Goal: Transaction & Acquisition: Book appointment/travel/reservation

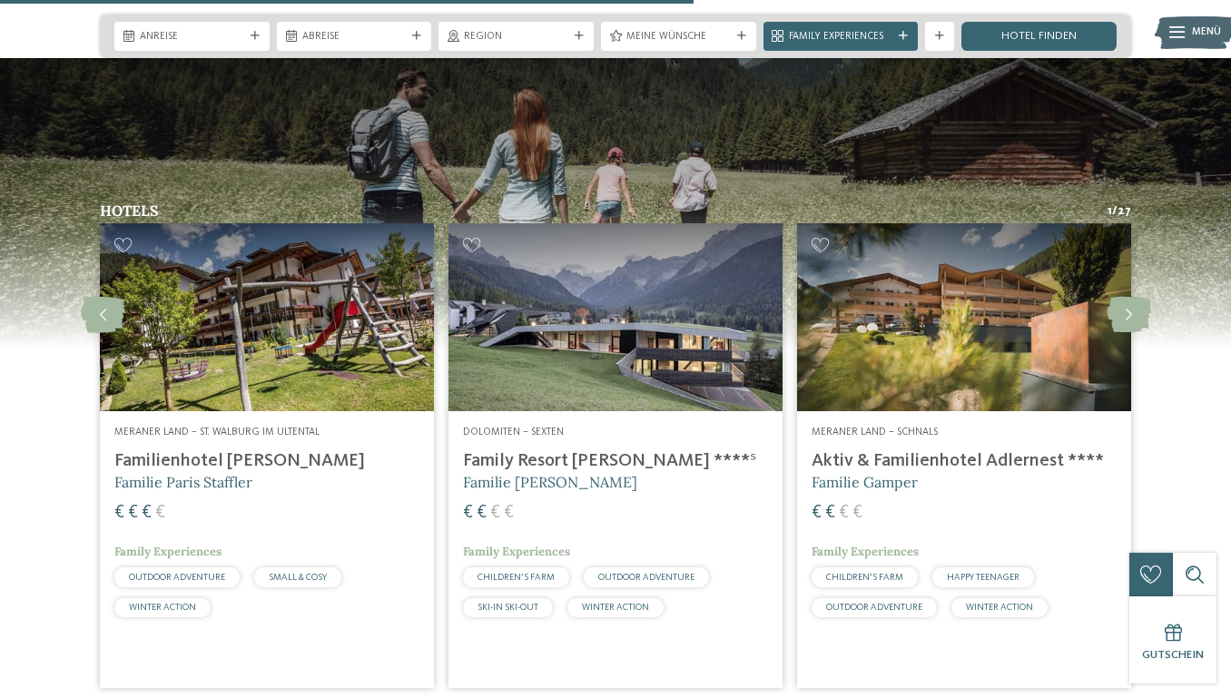
scroll to position [3705, 0]
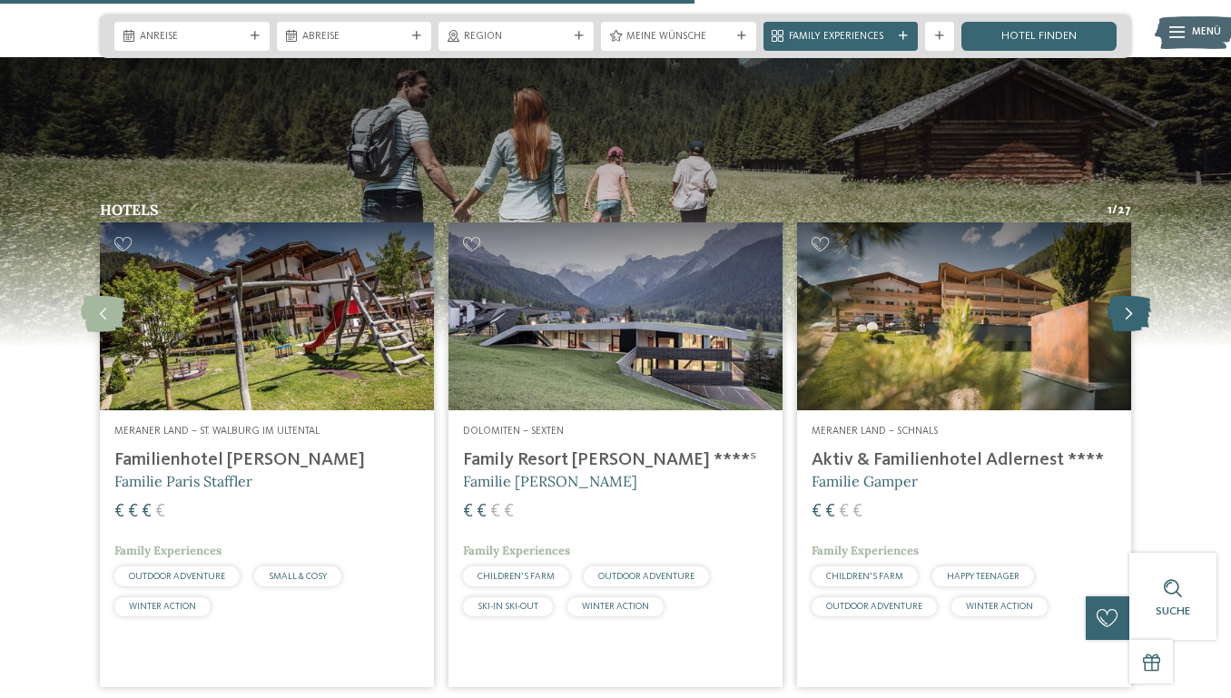
click at [1133, 296] on icon at bounding box center [1128, 314] width 44 height 36
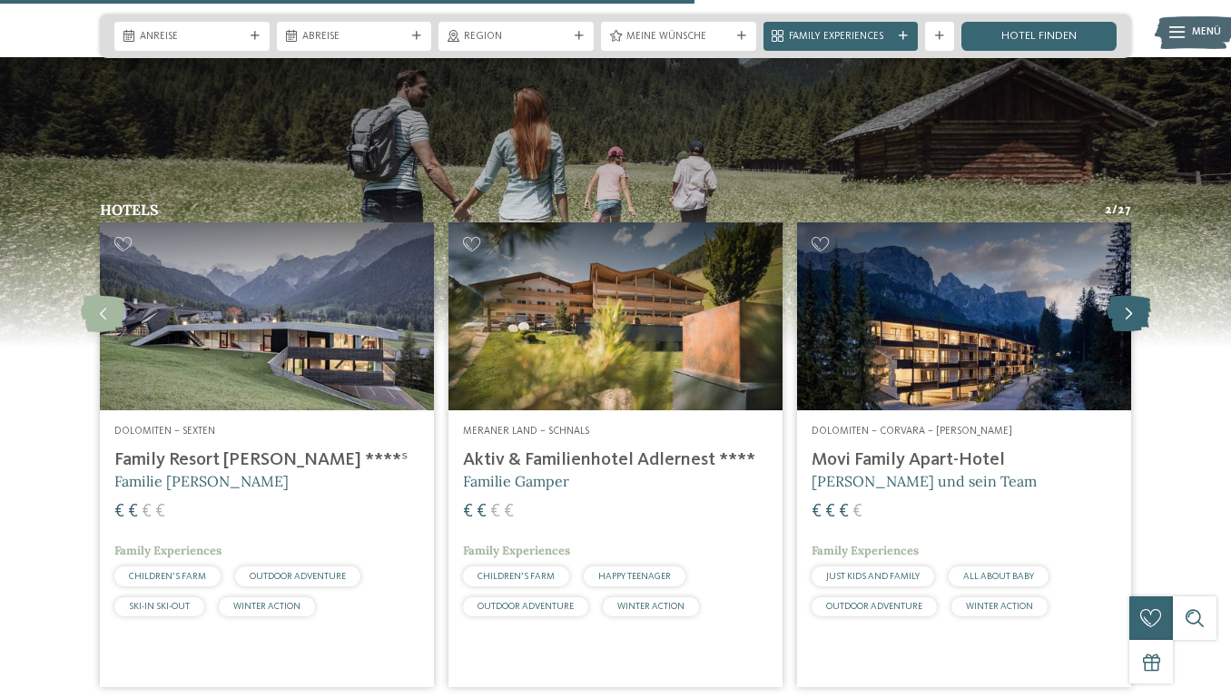
click at [1133, 296] on icon at bounding box center [1128, 314] width 44 height 36
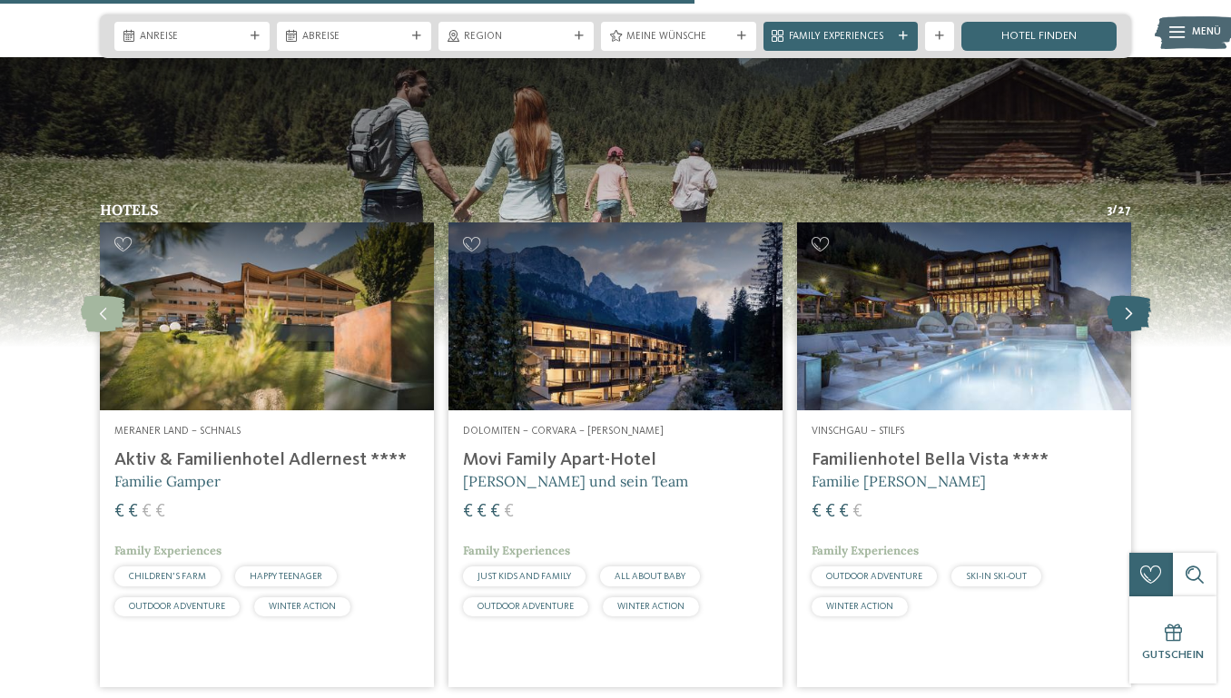
click at [1133, 296] on icon at bounding box center [1128, 314] width 44 height 36
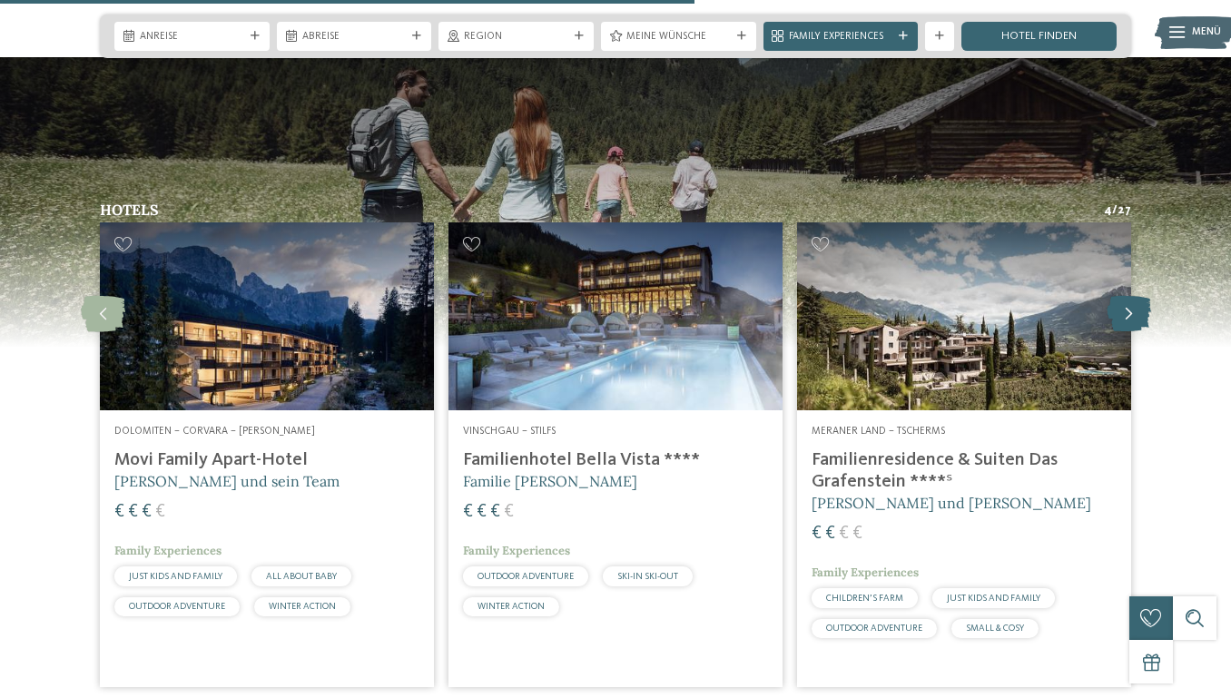
click at [1133, 296] on icon at bounding box center [1128, 314] width 44 height 36
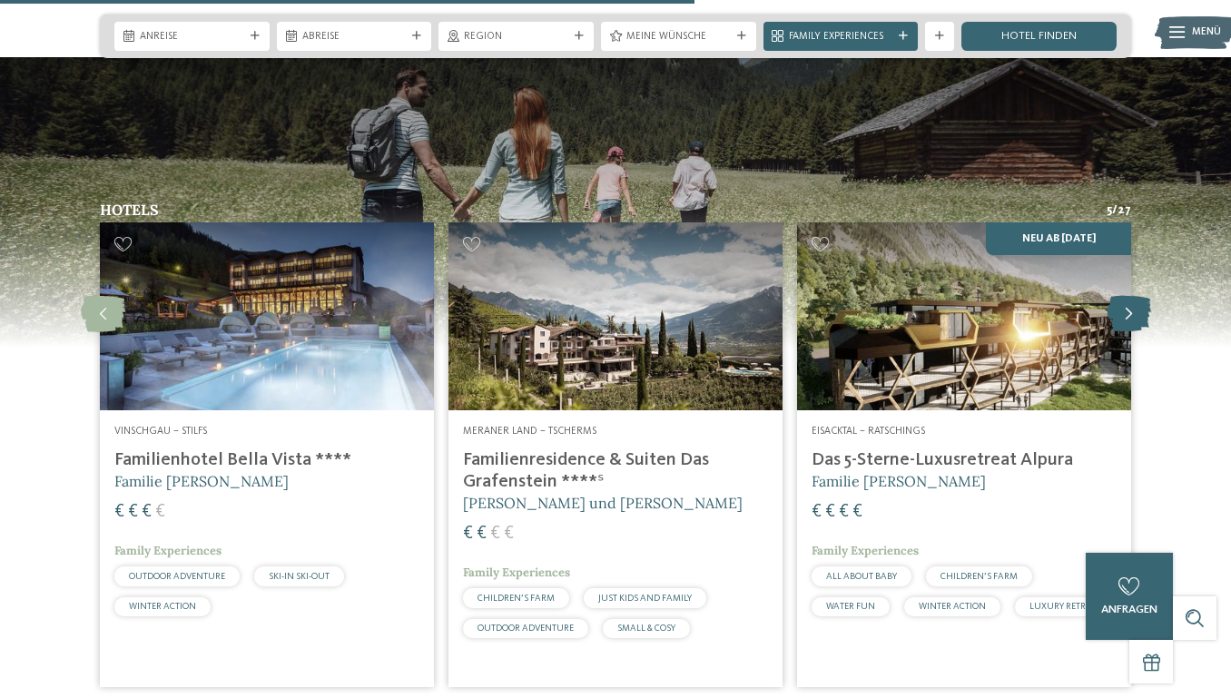
click at [1133, 296] on icon at bounding box center [1128, 314] width 44 height 36
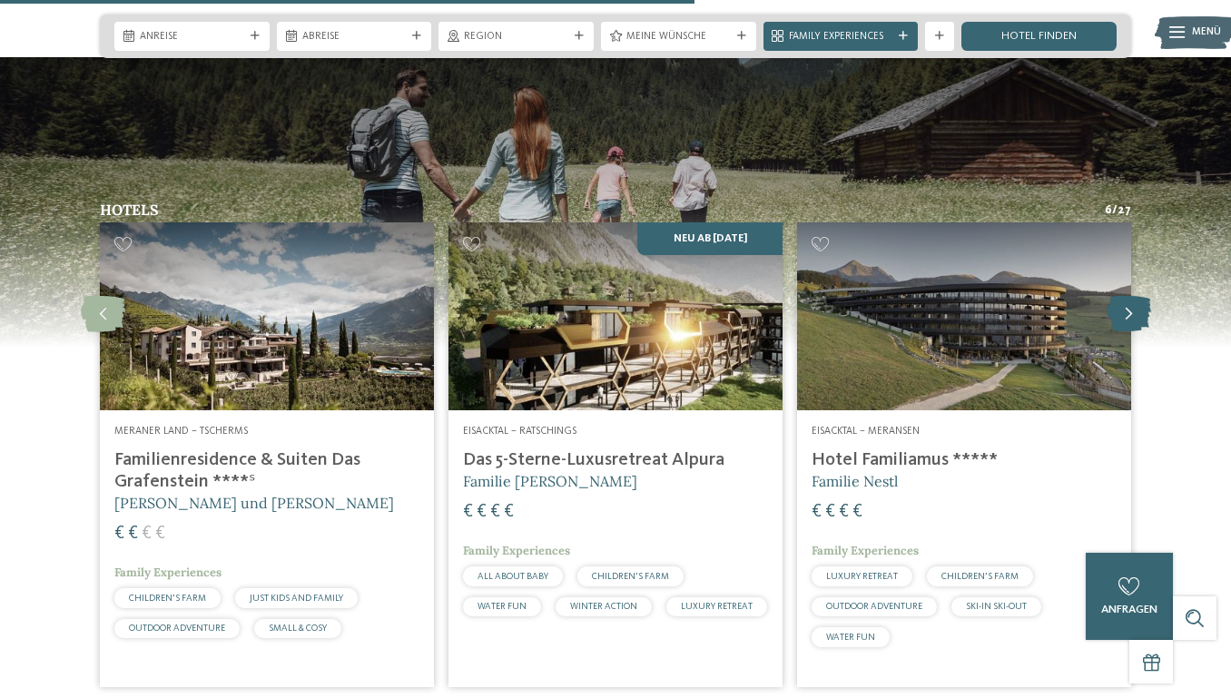
click at [1133, 296] on icon at bounding box center [1128, 314] width 44 height 36
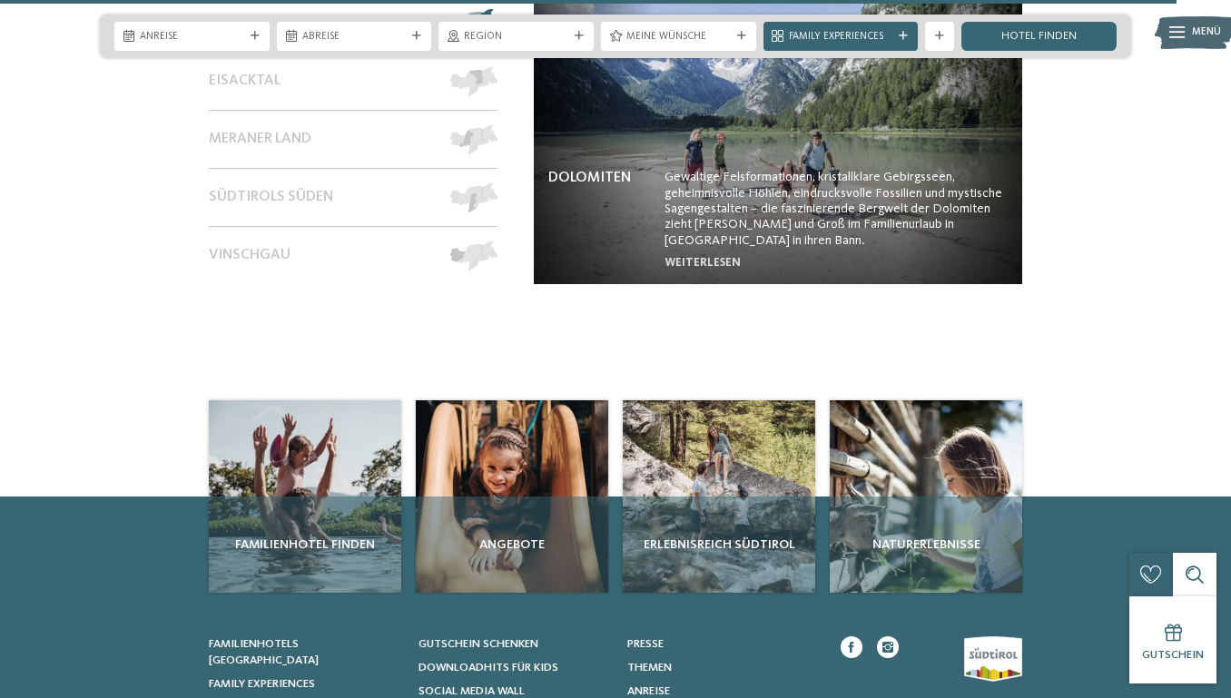
scroll to position [6310, 0]
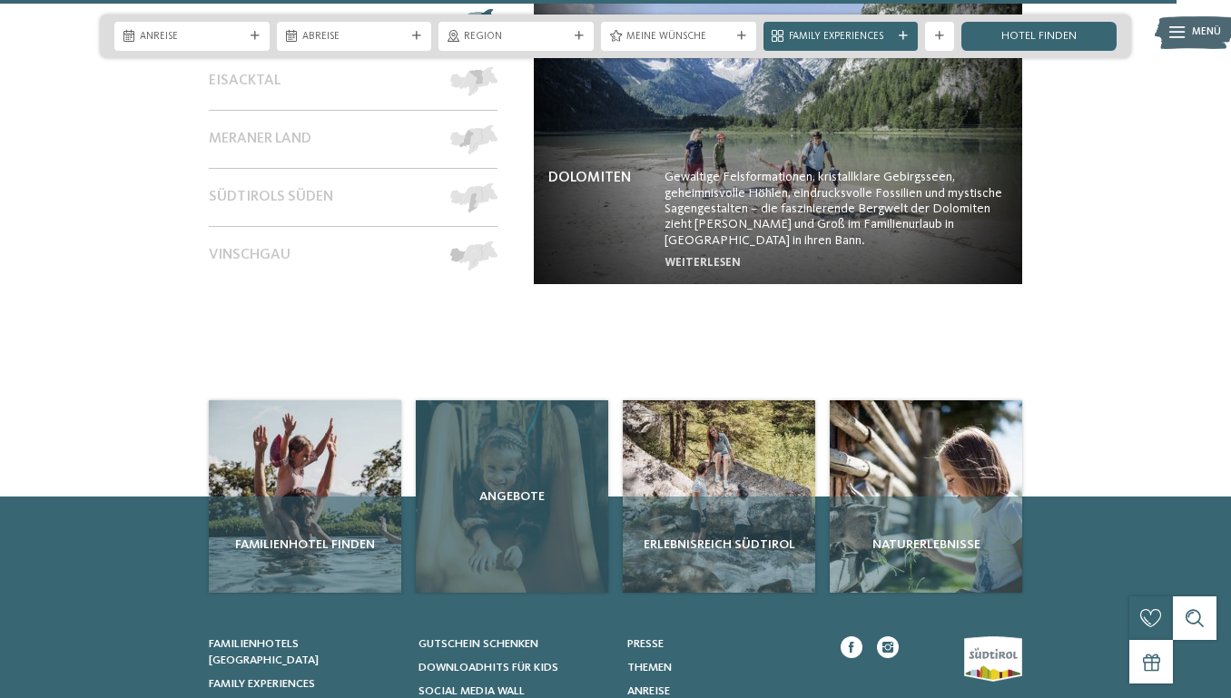
click at [488, 487] on span "Angebote" at bounding box center [512, 496] width 178 height 18
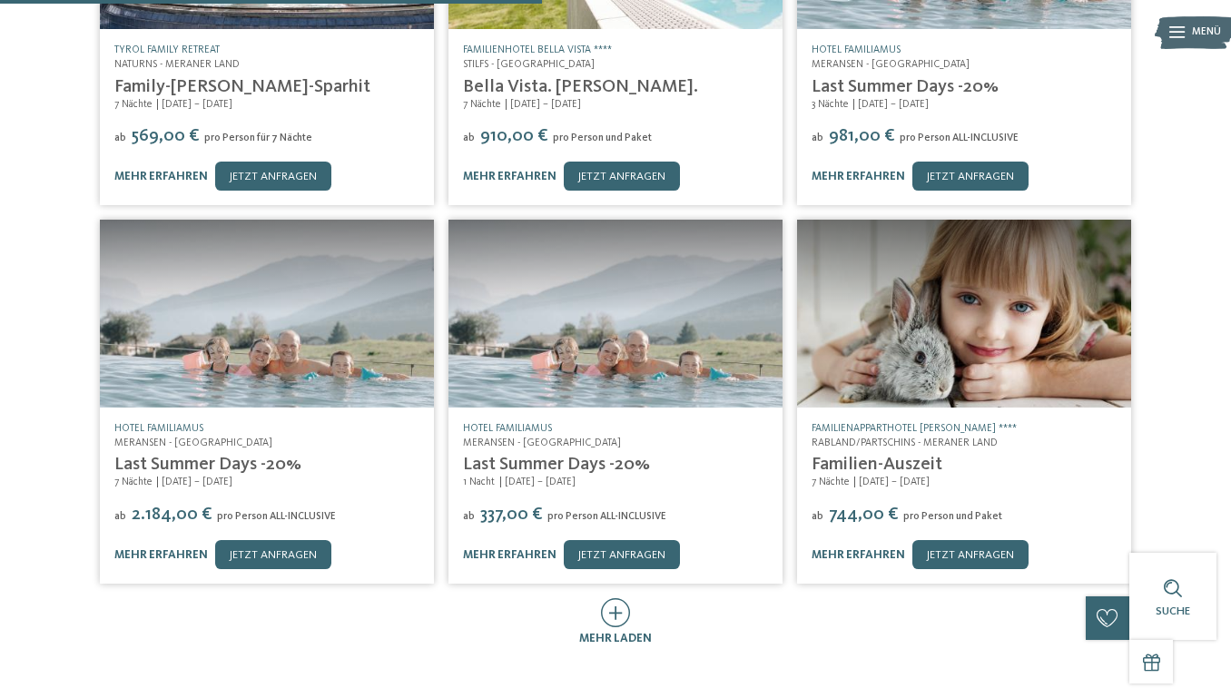
scroll to position [565, 0]
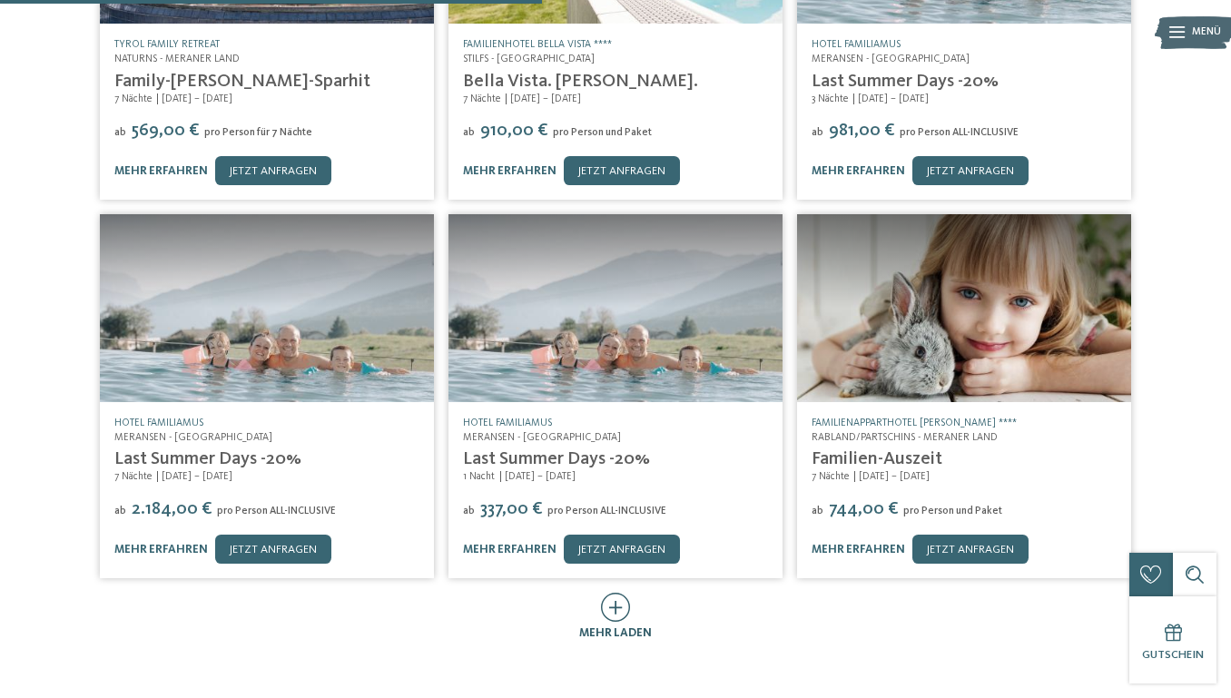
click at [613, 593] on icon at bounding box center [616, 607] width 30 height 29
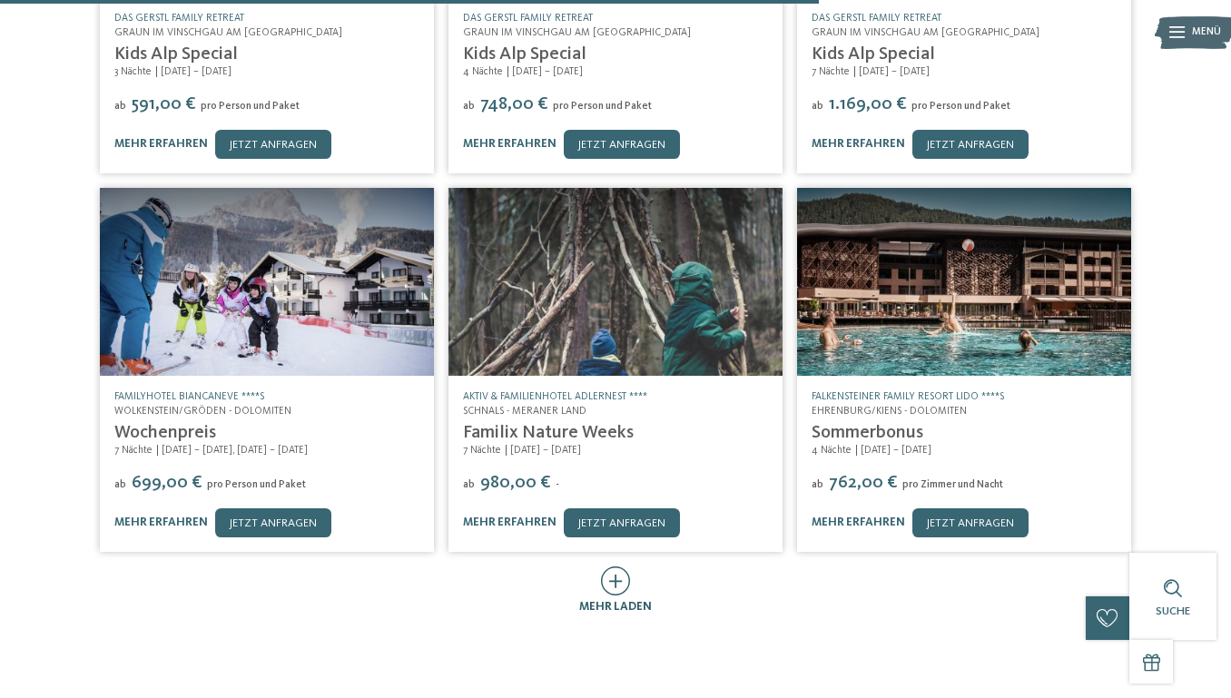
scroll to position [1356, 0]
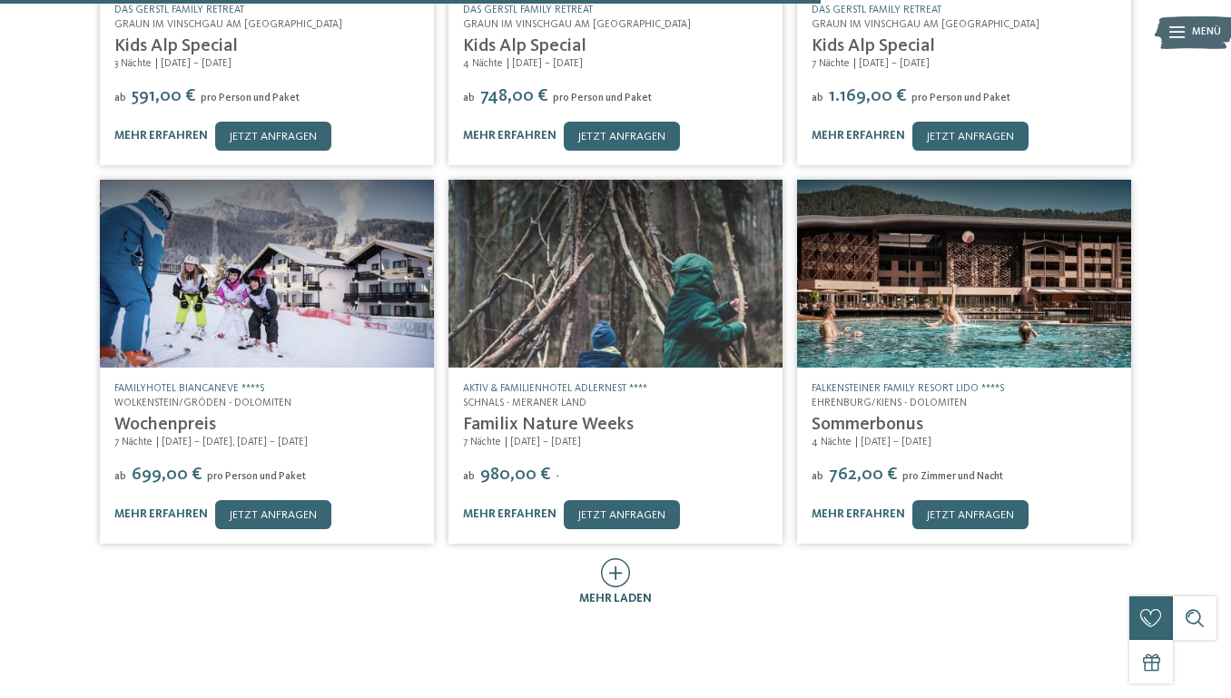
click at [613, 593] on span "mehr laden" at bounding box center [615, 599] width 73 height 12
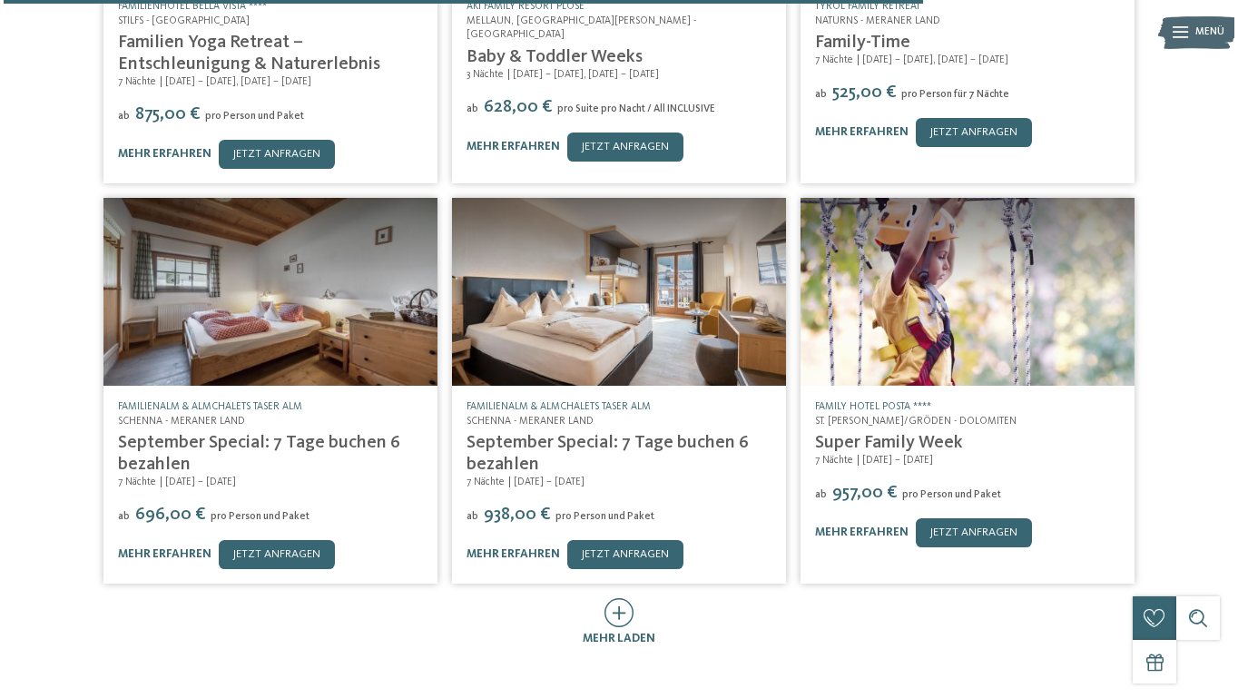
scroll to position [2117, 0]
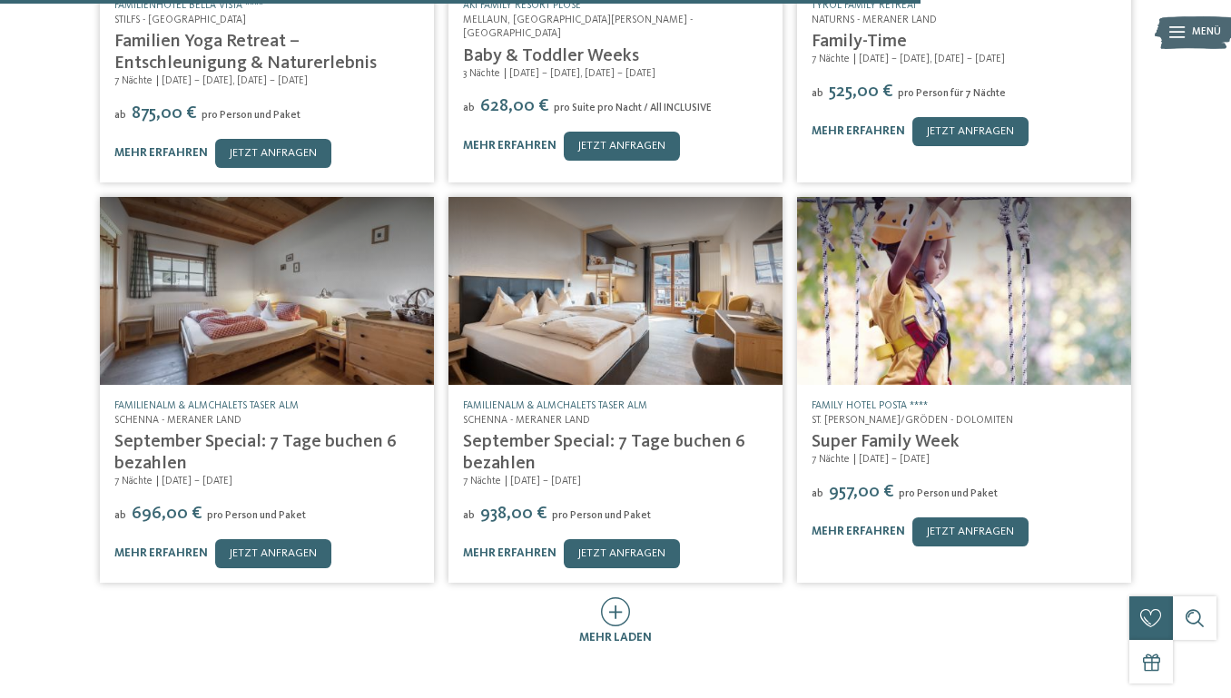
click at [898, 315] on img at bounding box center [964, 291] width 334 height 188
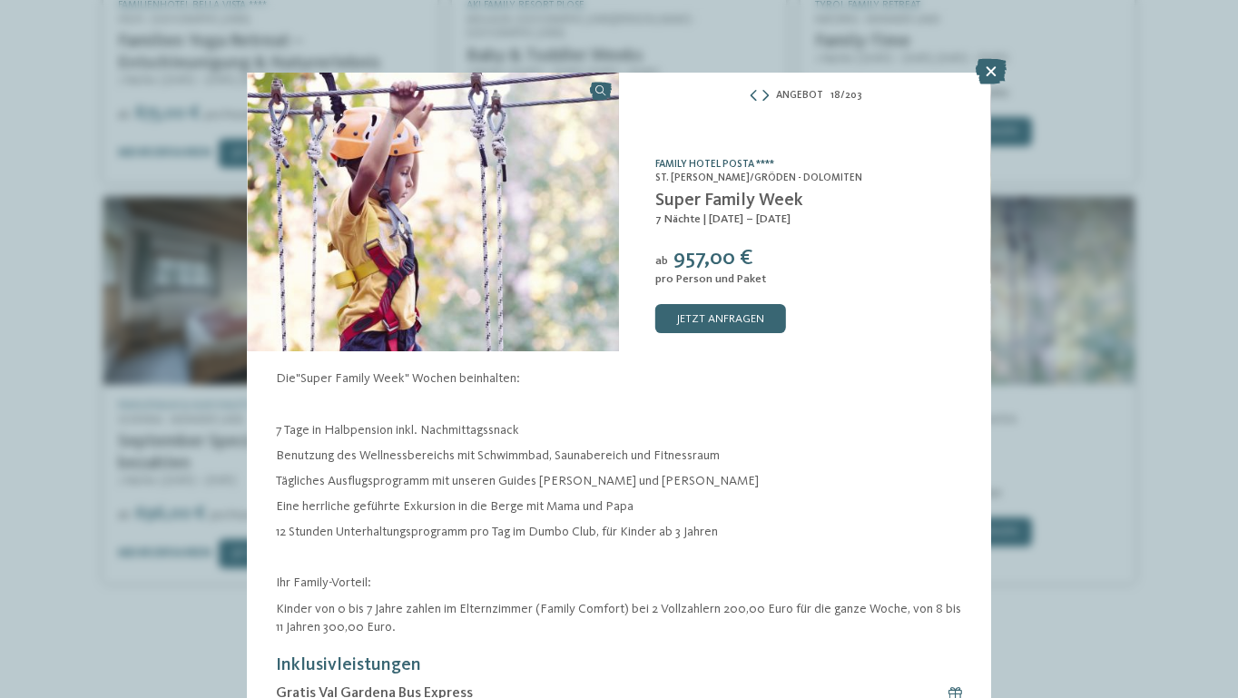
click at [733, 162] on link "Family Hotel Posta ****" at bounding box center [714, 164] width 119 height 11
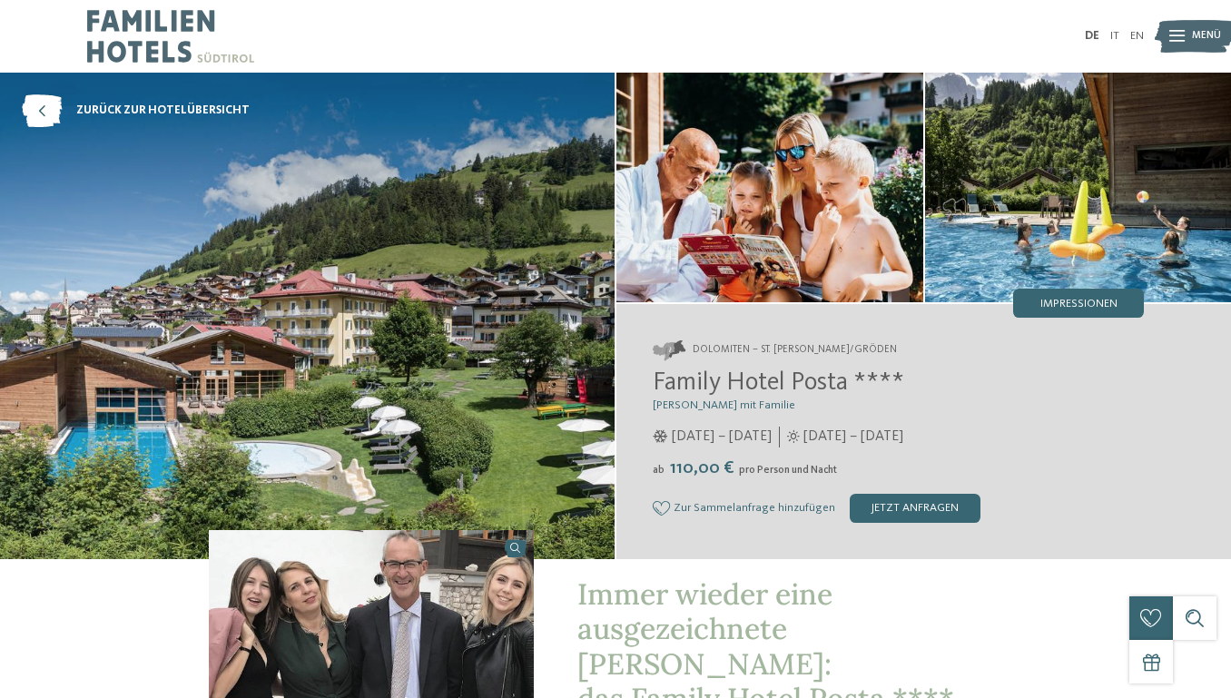
click at [409, 296] on img at bounding box center [307, 316] width 614 height 486
click at [746, 221] on img at bounding box center [769, 188] width 307 height 230
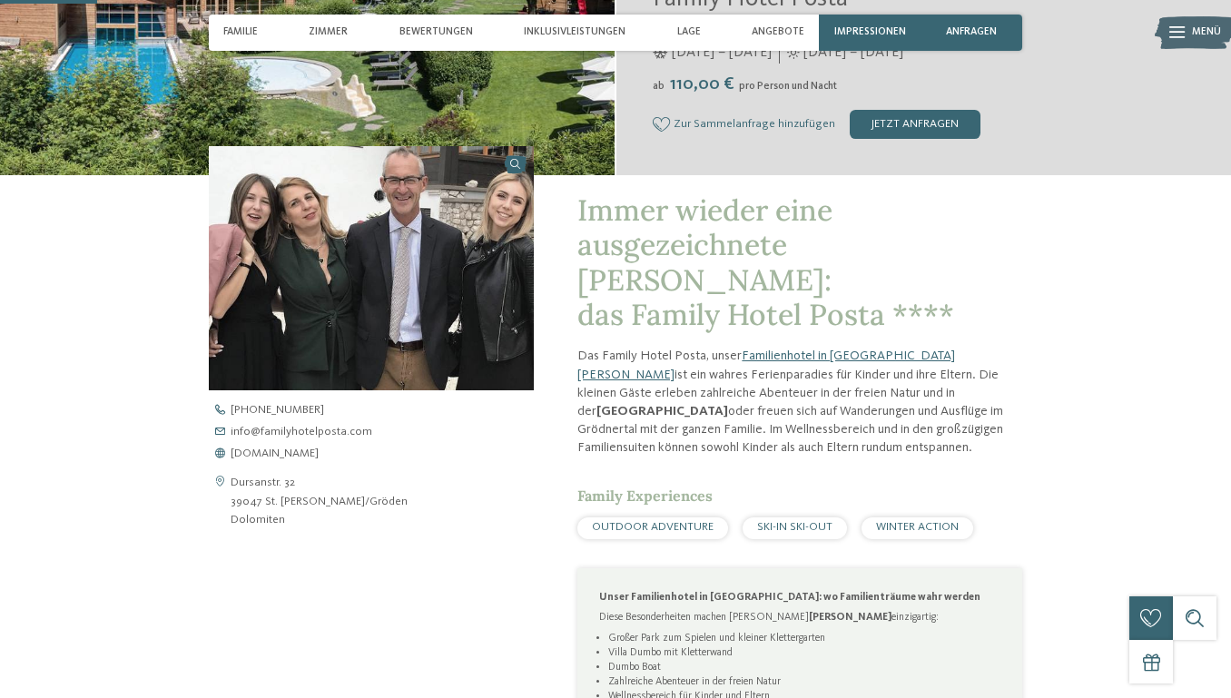
scroll to position [388, 0]
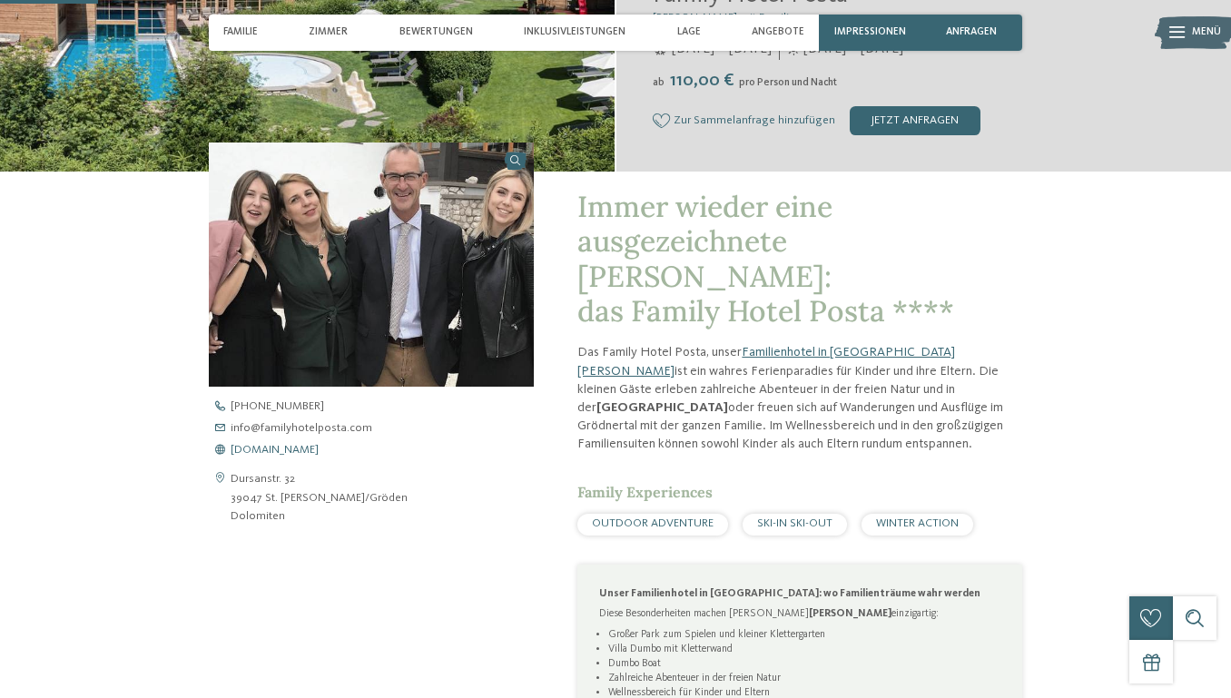
click at [312, 445] on span "www.familyhotelposta.com" at bounding box center [275, 451] width 88 height 12
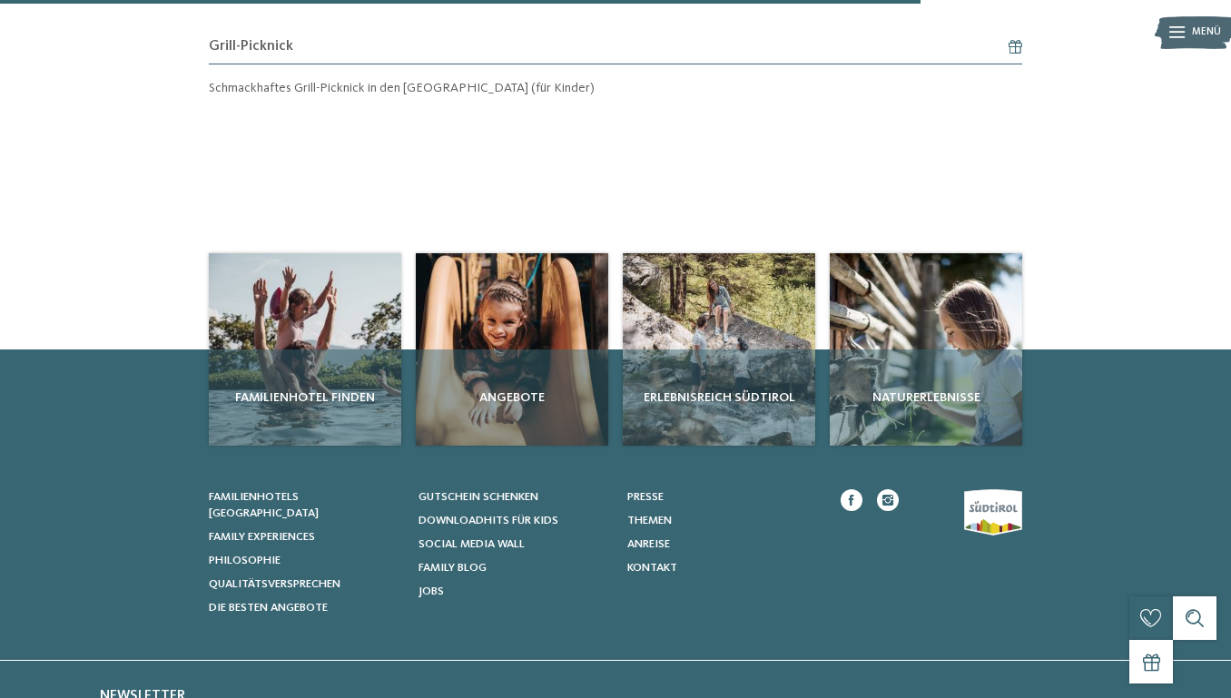
scroll to position [999, 0]
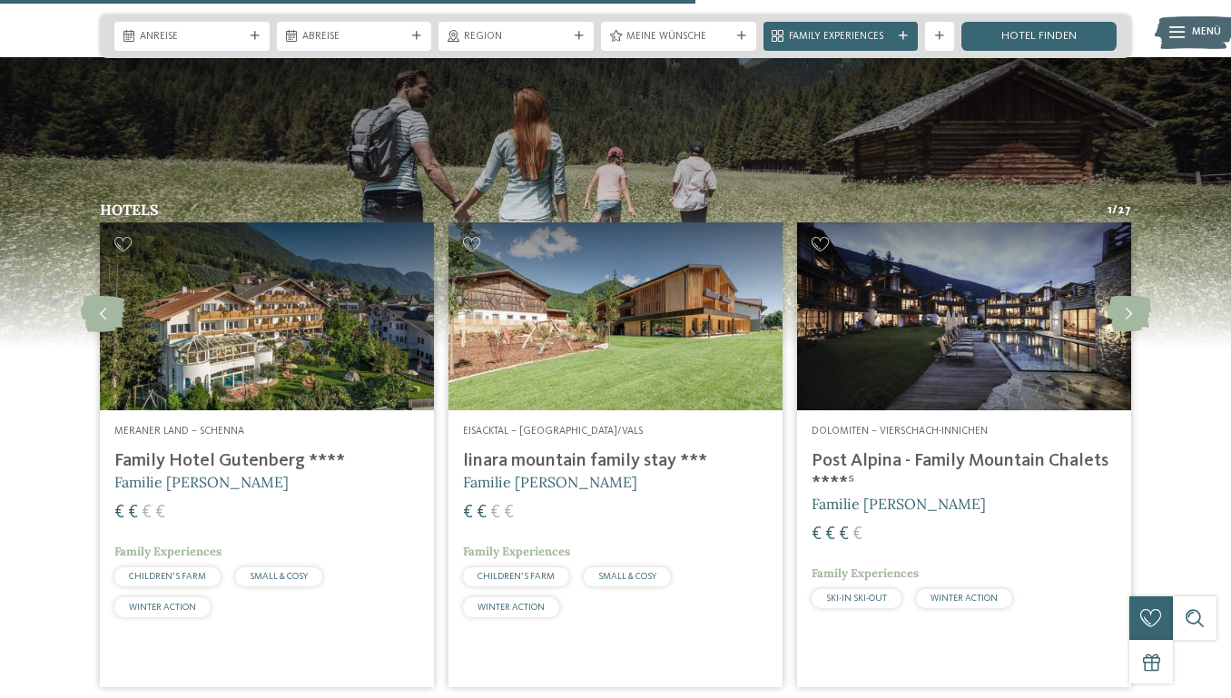
scroll to position [3699, 0]
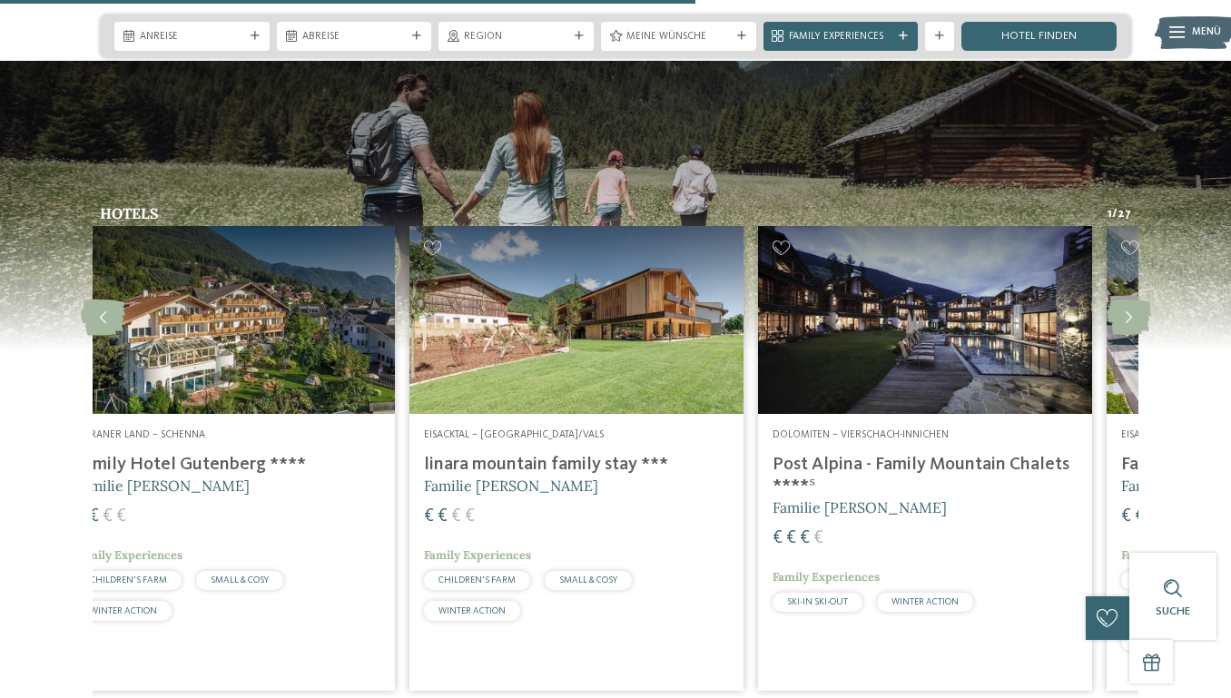
drag, startPoint x: 899, startPoint y: 420, endPoint x: 860, endPoint y: 420, distance: 39.0
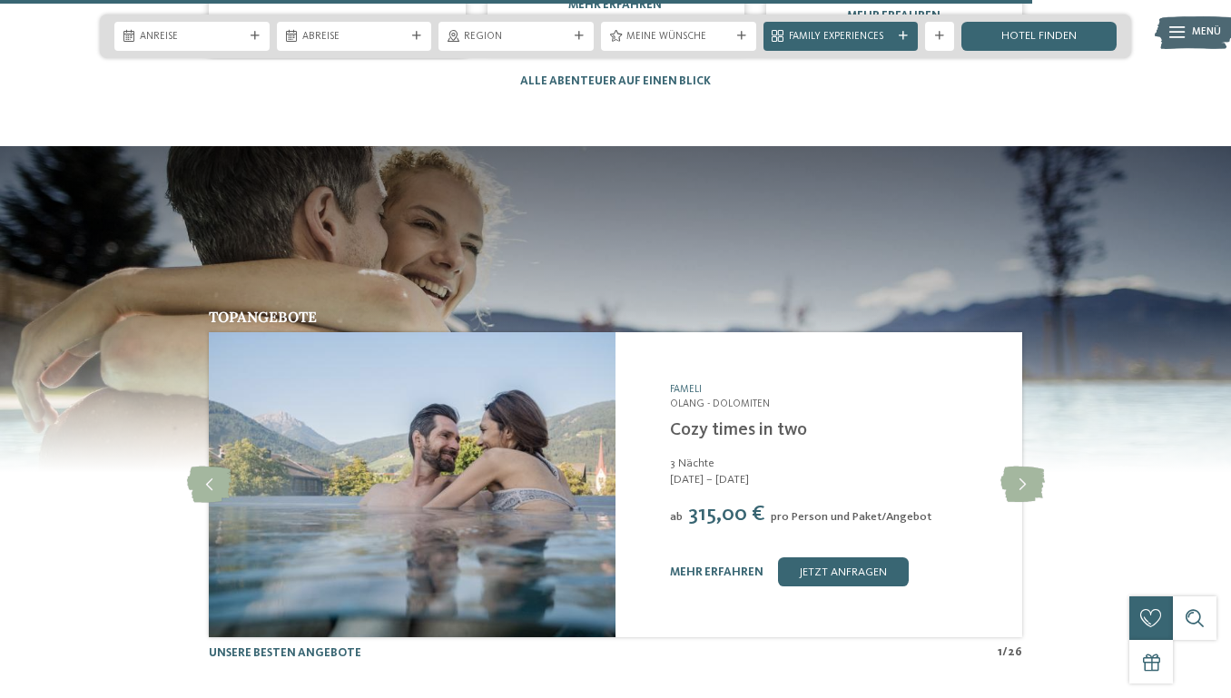
scroll to position [5532, 0]
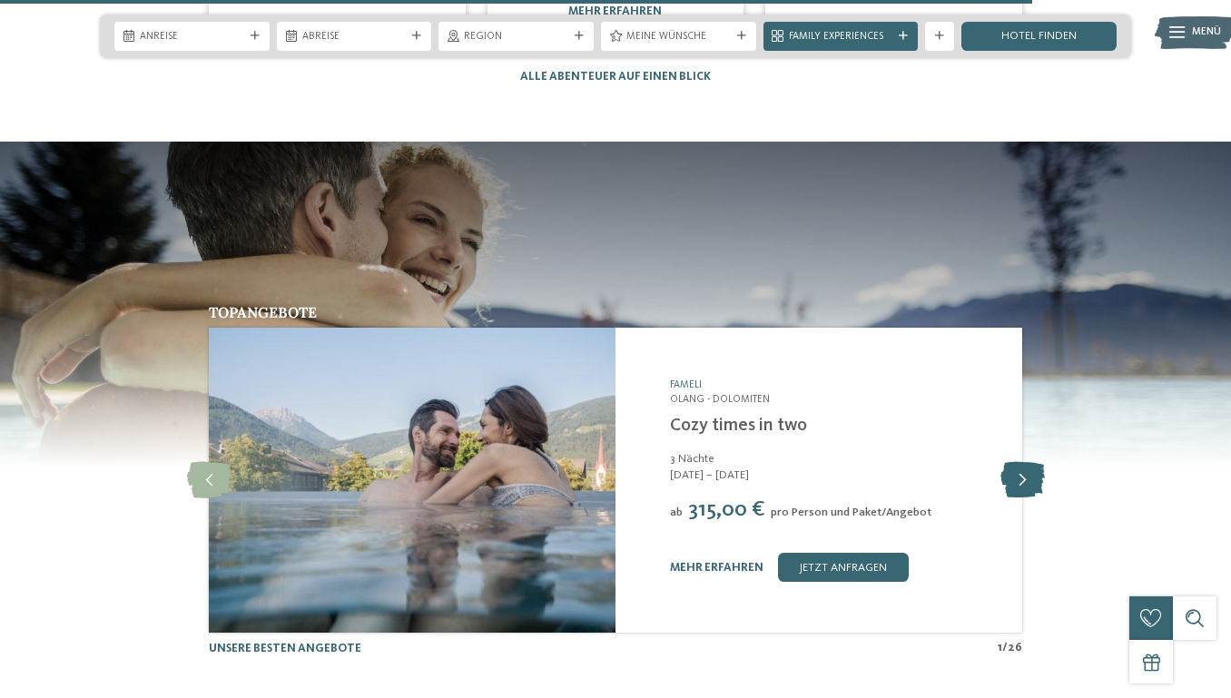
click at [1014, 462] on icon at bounding box center [1022, 480] width 44 height 36
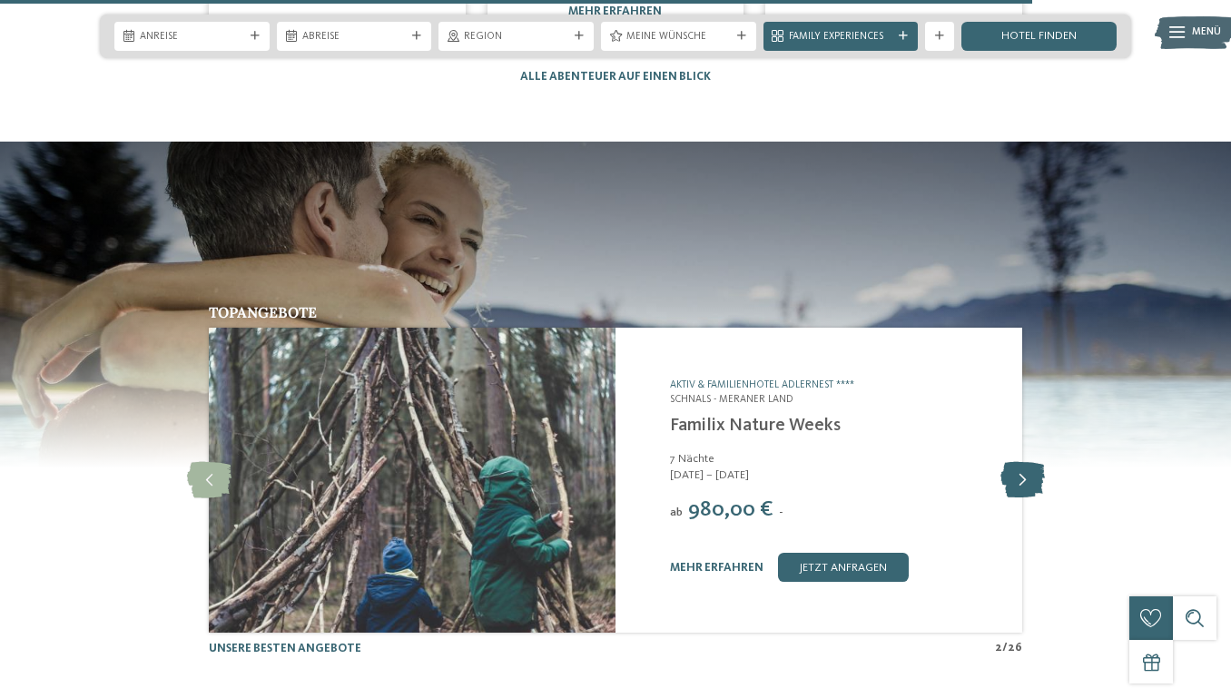
click at [1012, 462] on icon at bounding box center [1022, 480] width 44 height 36
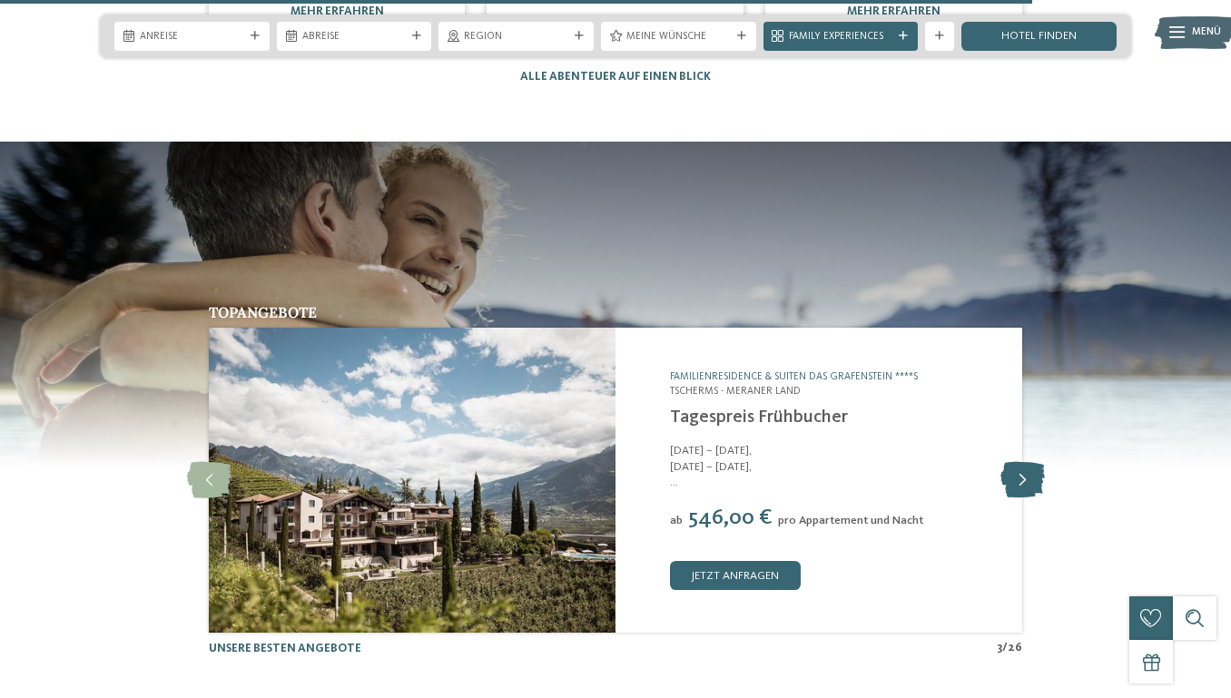
click at [1012, 462] on icon at bounding box center [1022, 480] width 44 height 36
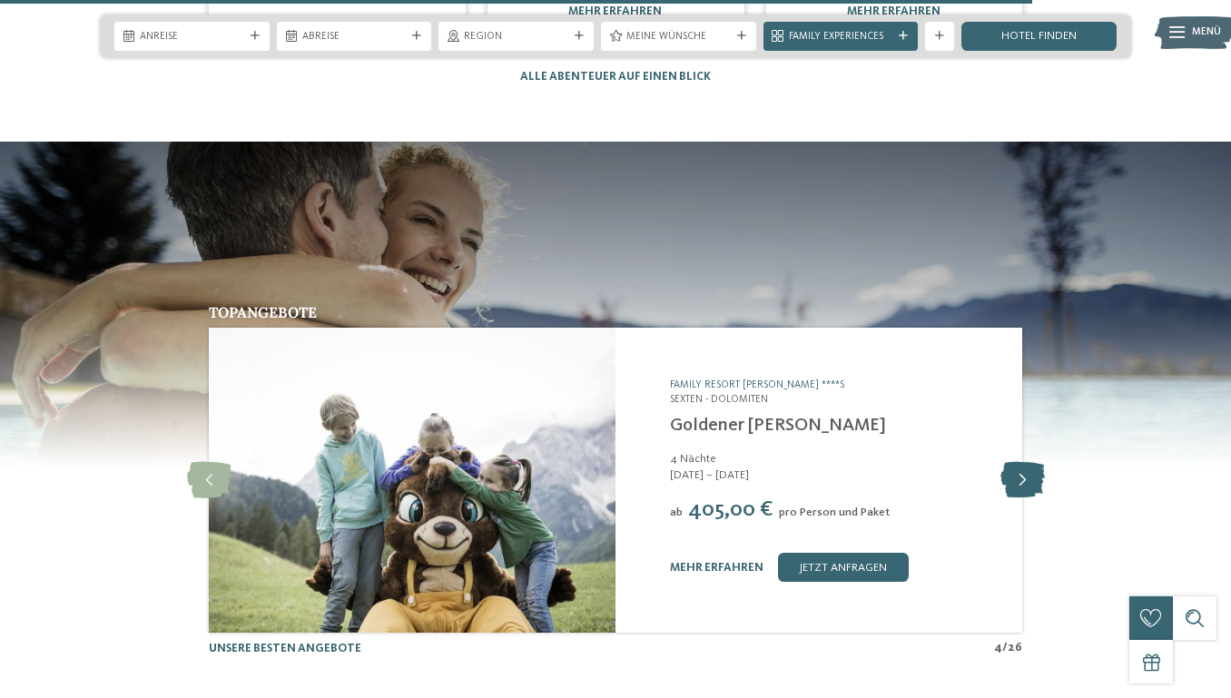
click at [1024, 462] on icon at bounding box center [1022, 480] width 44 height 36
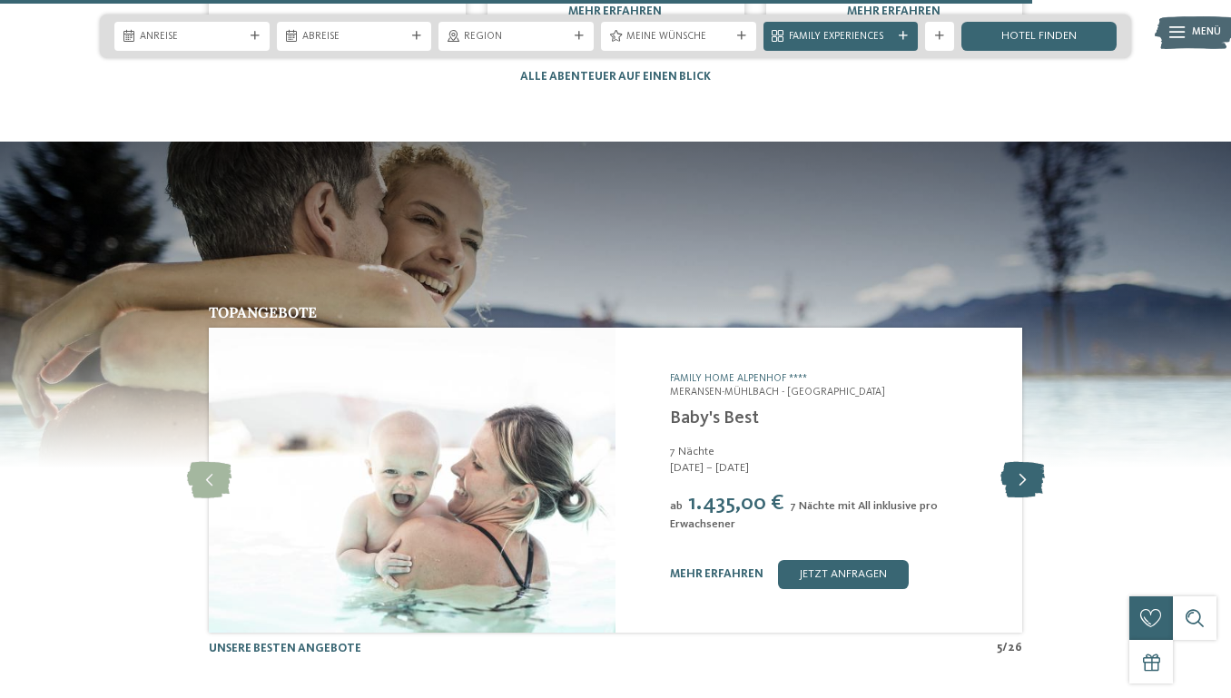
click at [1024, 462] on icon at bounding box center [1022, 480] width 44 height 36
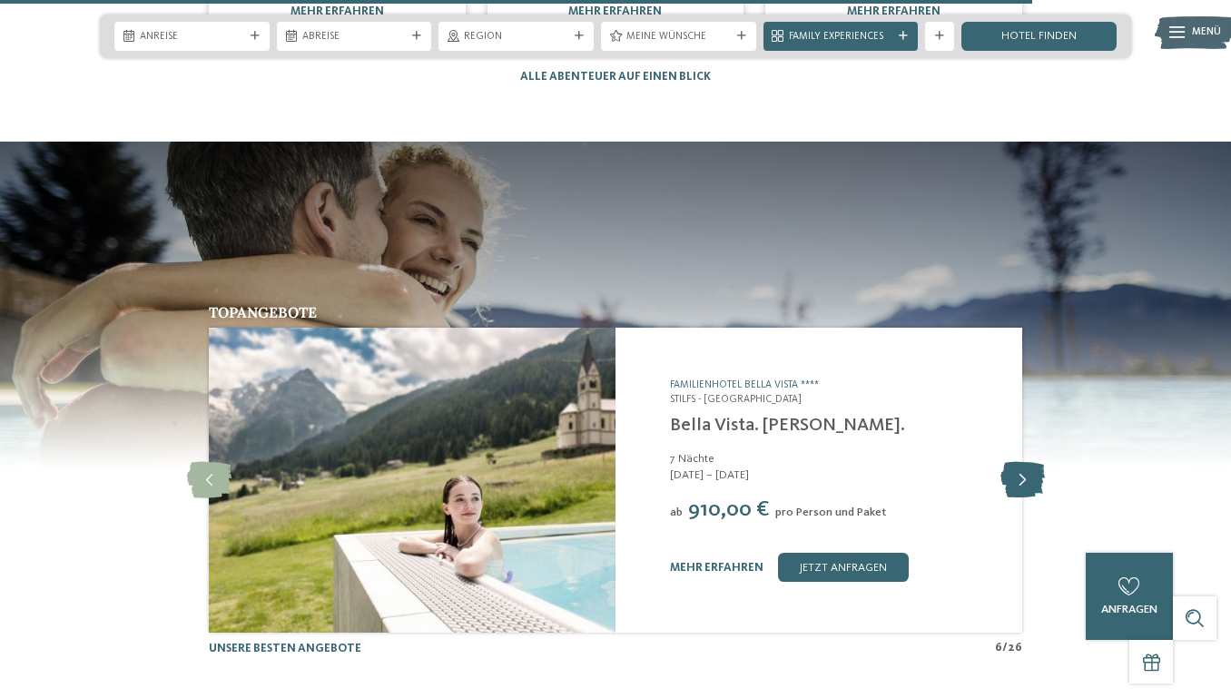
click at [1024, 462] on icon at bounding box center [1022, 480] width 44 height 36
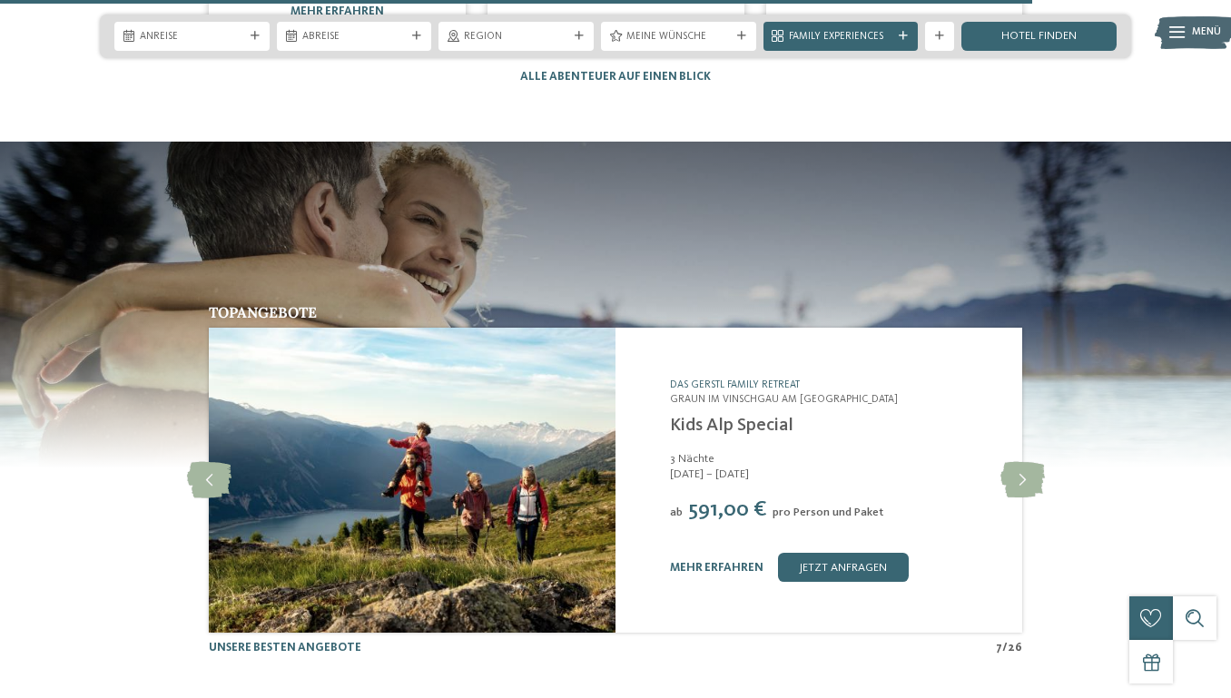
click at [782, 379] on link "DAS GERSTL Family Retreat" at bounding box center [735, 384] width 130 height 11
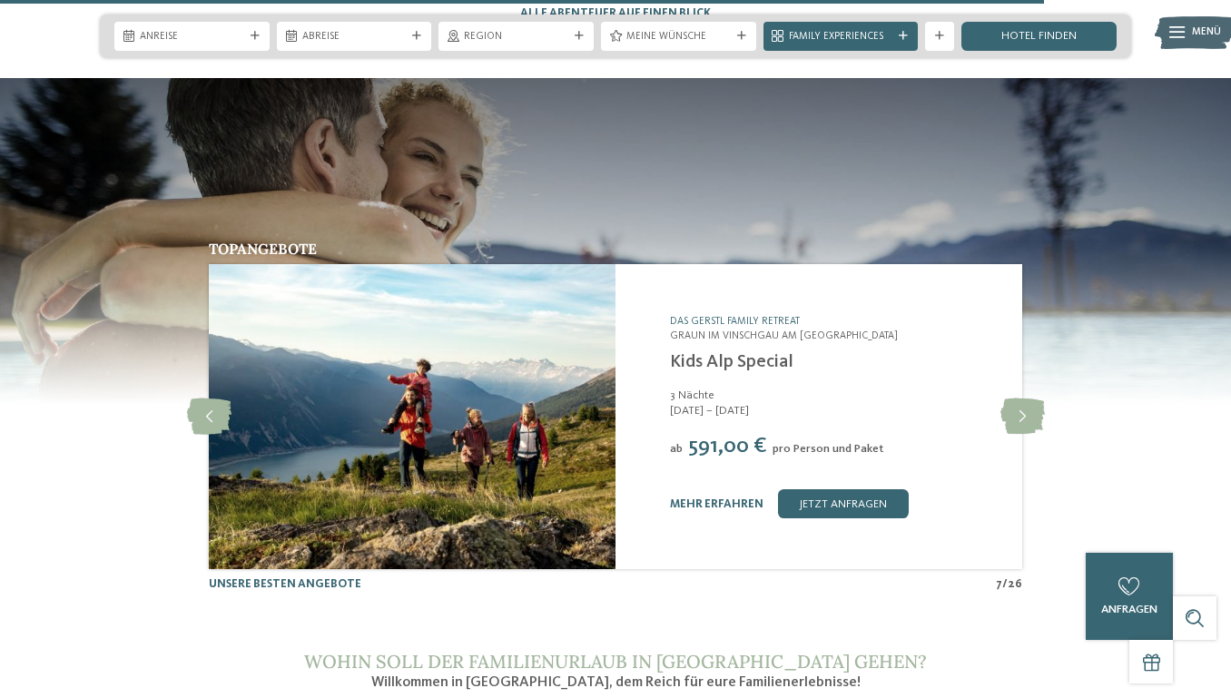
scroll to position [5601, 0]
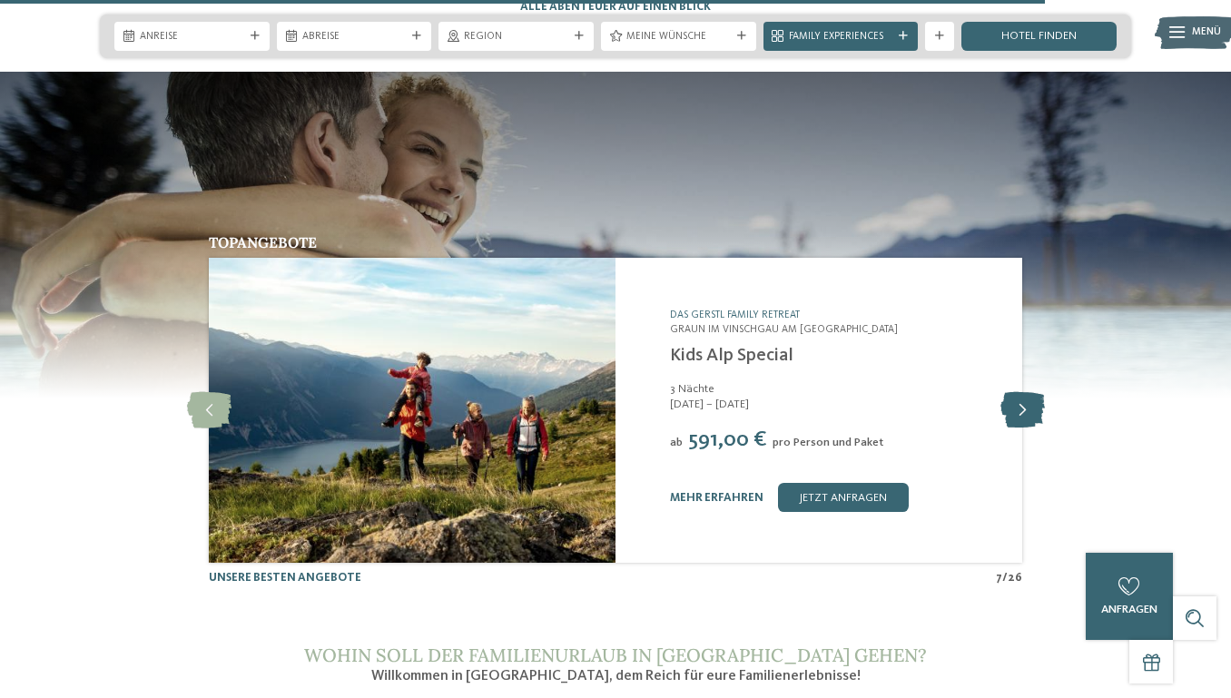
click at [1029, 392] on icon at bounding box center [1022, 410] width 44 height 36
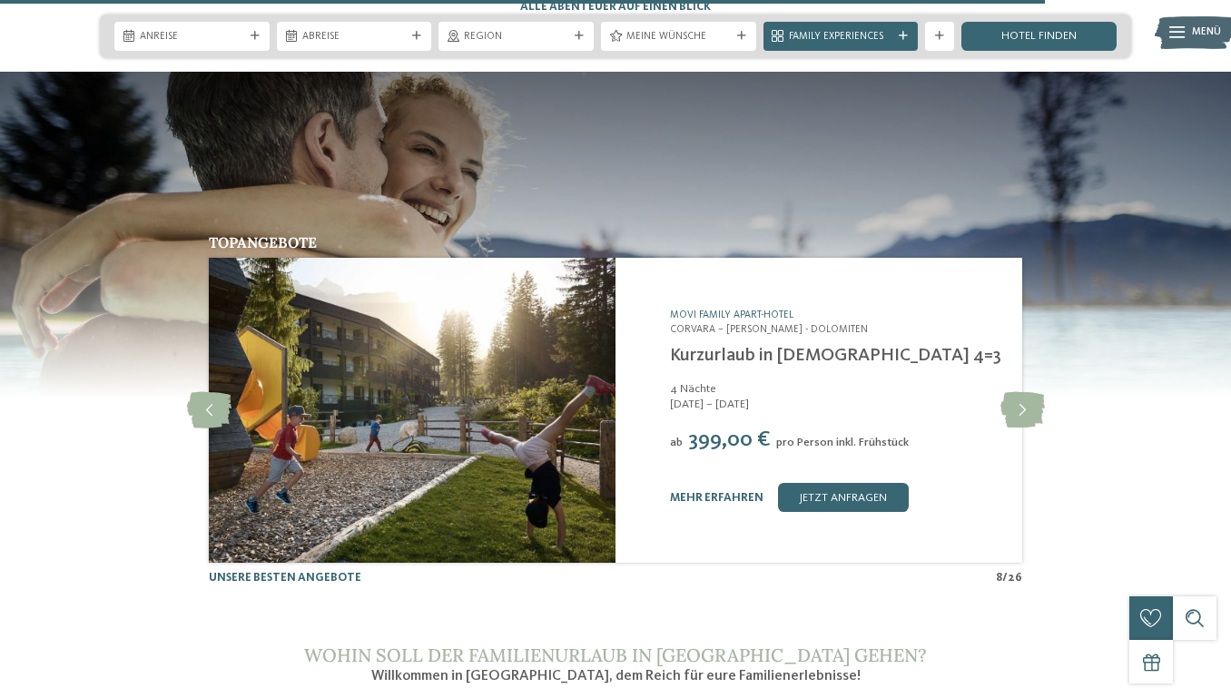
click at [727, 309] on link "Movi Family Apart-Hotel" at bounding box center [731, 314] width 123 height 11
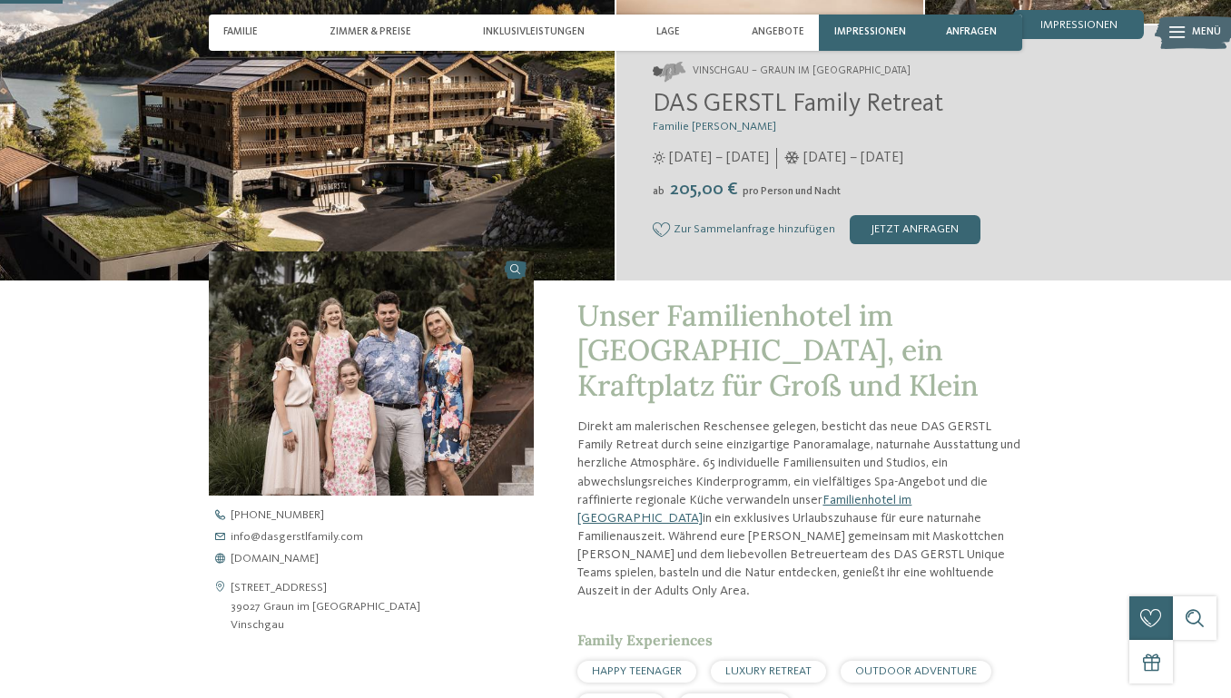
scroll to position [370, 0]
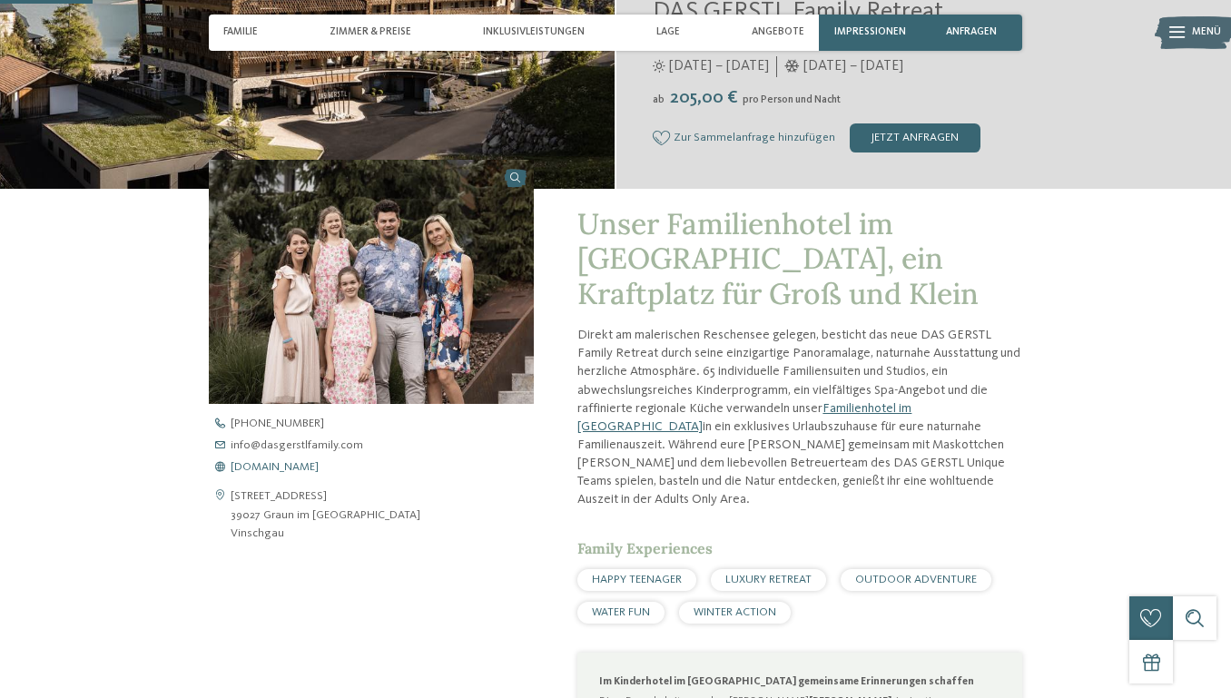
click at [319, 470] on span "www.dasgerstlfamily.com" at bounding box center [275, 468] width 88 height 12
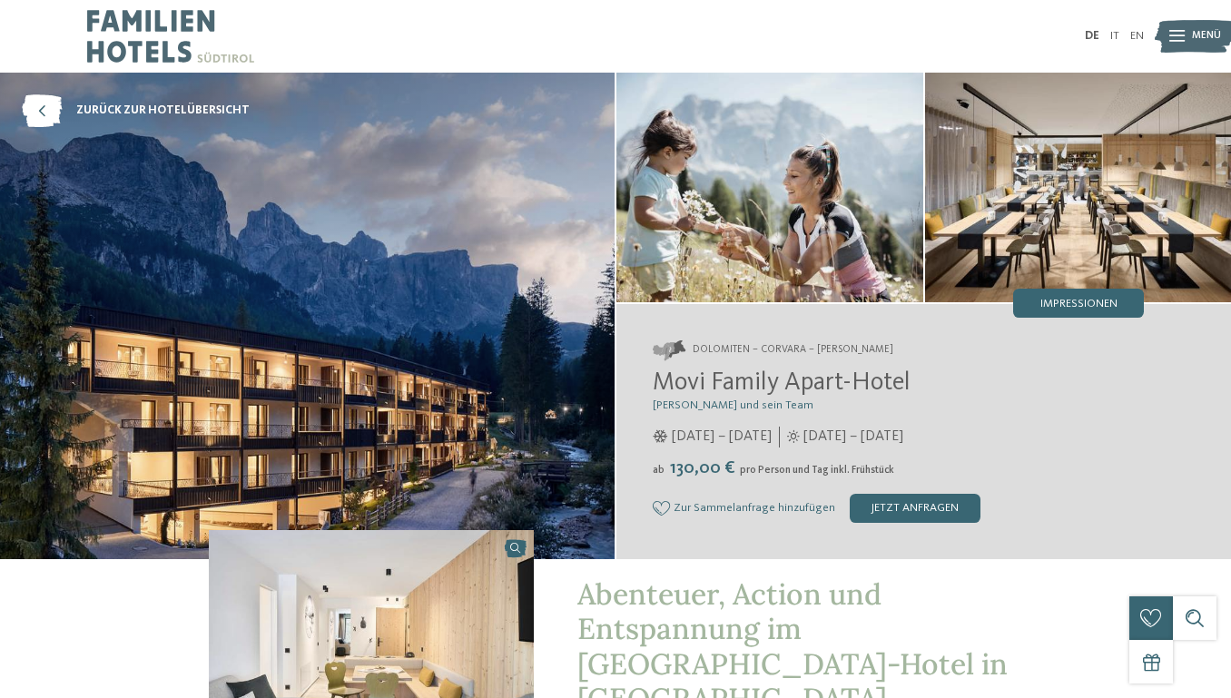
click at [400, 351] on img at bounding box center [307, 316] width 614 height 486
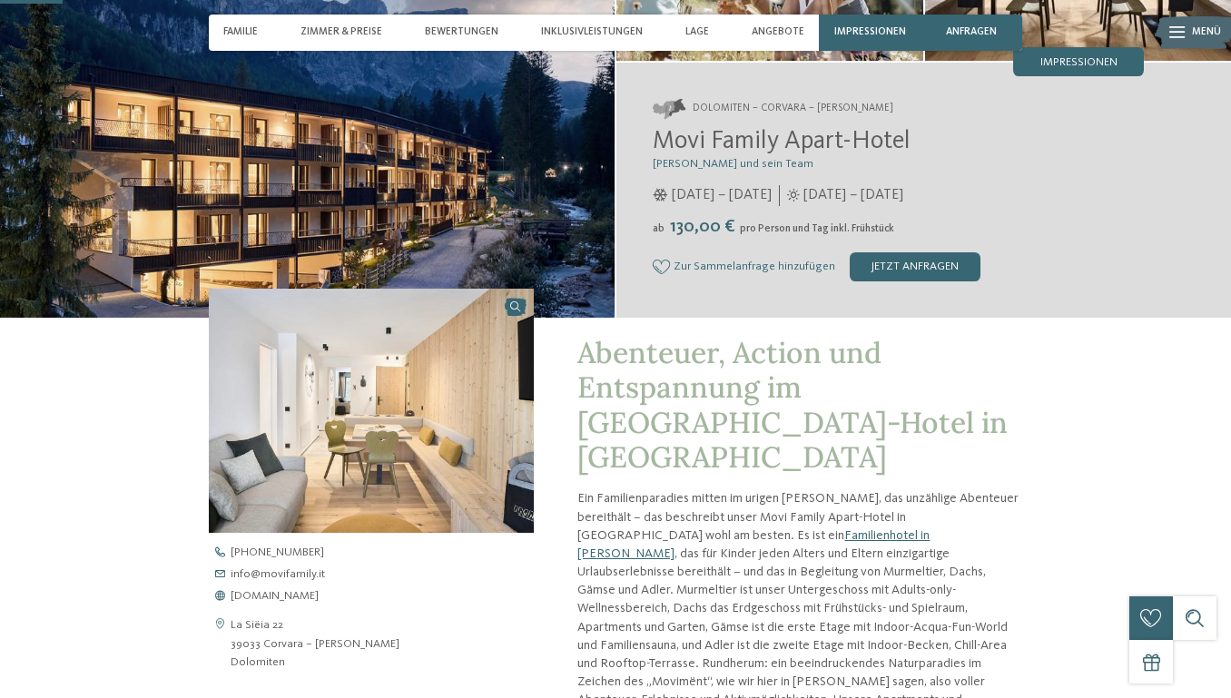
scroll to position [266, 0]
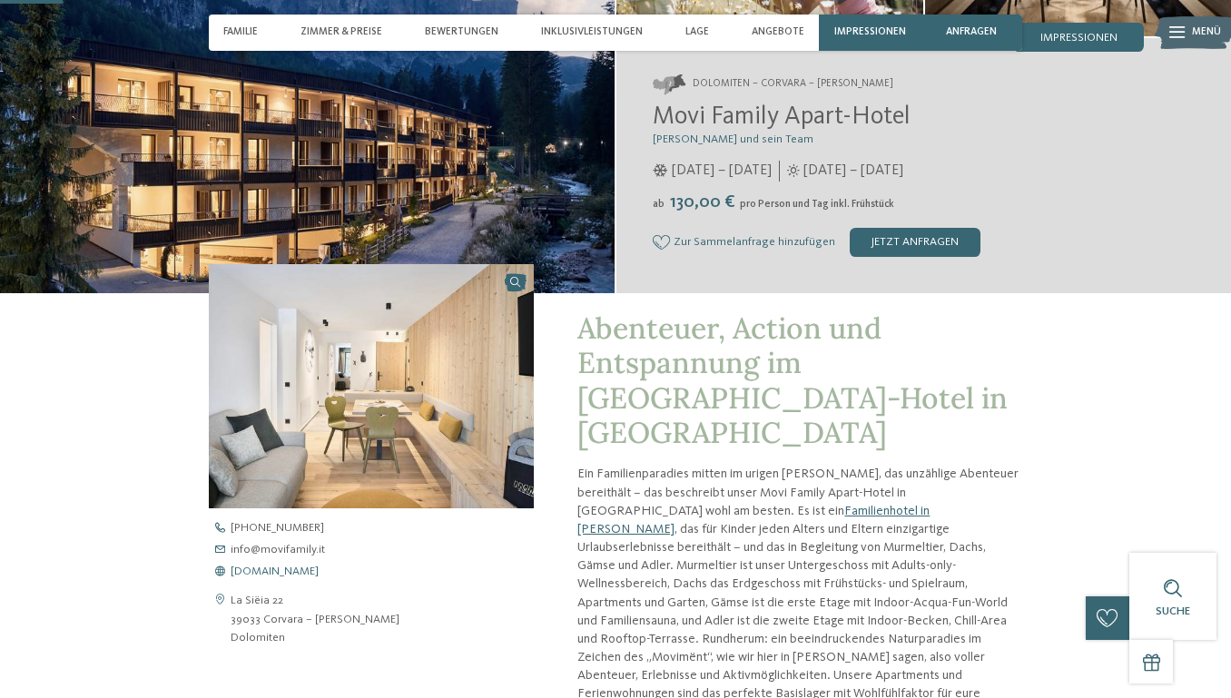
click at [281, 566] on span "[DOMAIN_NAME]" at bounding box center [275, 572] width 88 height 12
